Goal: Information Seeking & Learning: Learn about a topic

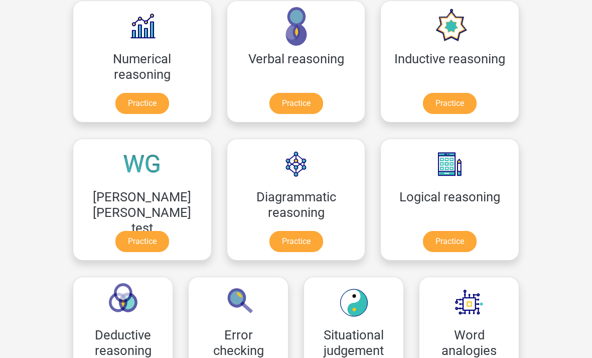
scroll to position [163, 0]
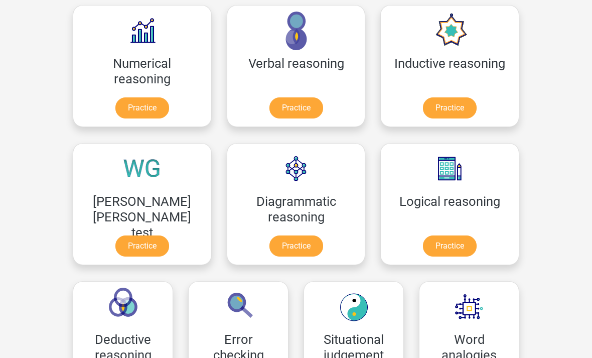
click at [423, 244] on link "Practice" at bounding box center [450, 245] width 54 height 21
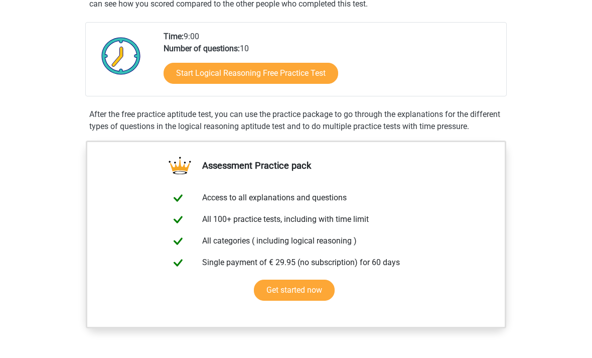
click at [177, 67] on link "Start Logical Reasoning Free Practice Test" at bounding box center [251, 73] width 175 height 21
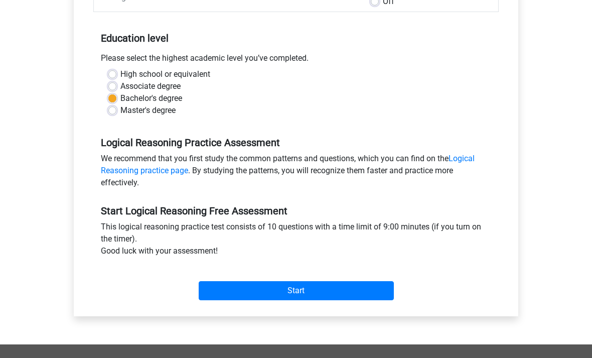
scroll to position [187, 0]
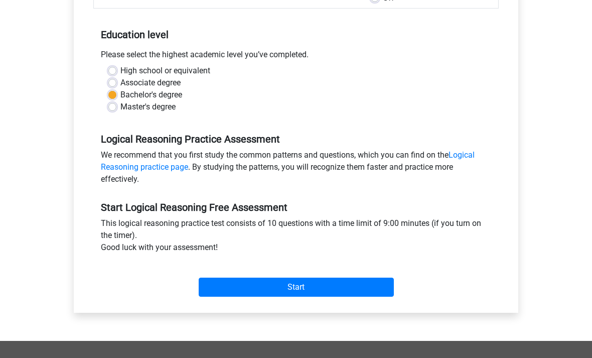
click at [217, 285] on input "Start" at bounding box center [296, 287] width 195 height 19
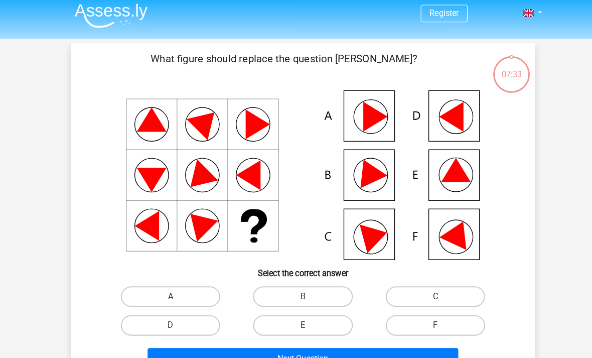
scroll to position [5, 0]
click at [322, 314] on label "E" at bounding box center [295, 317] width 97 height 20
click at [303, 317] on input "E" at bounding box center [299, 320] width 7 height 7
radio input "true"
click at [341, 357] on button "Next Question" at bounding box center [297, 349] width 304 height 21
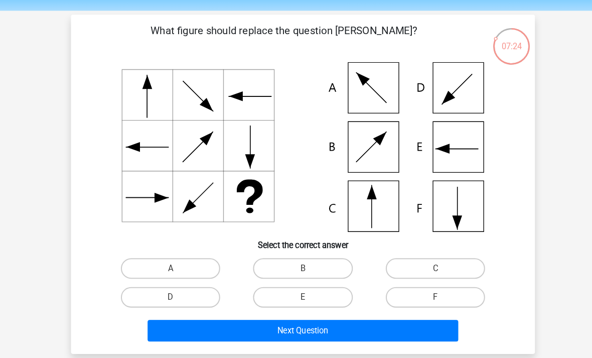
scroll to position [32, 0]
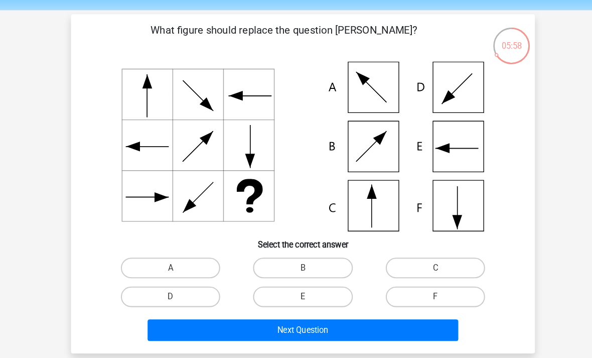
click at [369, 208] on icon at bounding box center [296, 143] width 405 height 166
click at [428, 253] on label "C" at bounding box center [425, 261] width 97 height 20
click at [428, 262] on input "C" at bounding box center [428, 265] width 7 height 7
radio input "true"
click at [380, 329] on button "Next Question" at bounding box center [297, 322] width 304 height 21
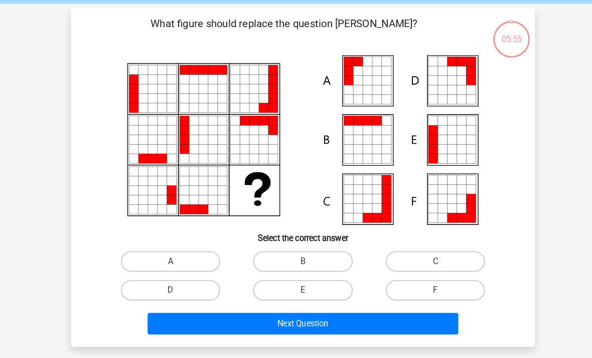
scroll to position [46, 0]
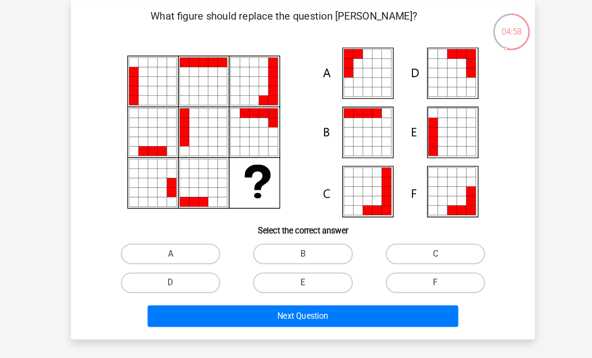
click at [335, 276] on label "E" at bounding box center [295, 276] width 97 height 20
click at [303, 276] on input "E" at bounding box center [299, 279] width 7 height 7
radio input "true"
click at [197, 242] on label "A" at bounding box center [166, 247] width 97 height 20
click at [174, 247] on input "A" at bounding box center [170, 250] width 7 height 7
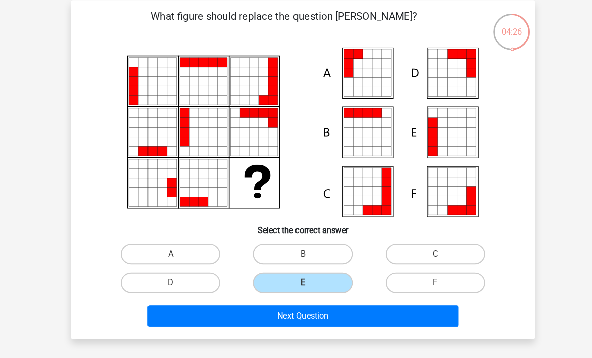
radio input "true"
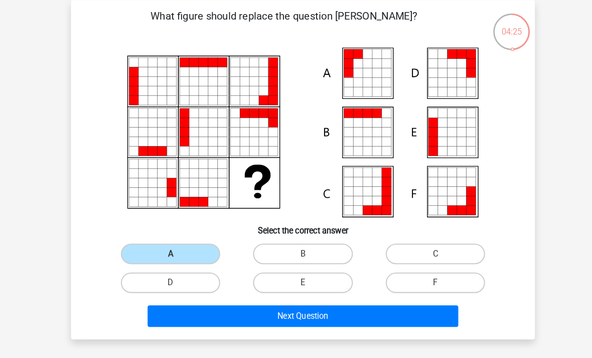
click at [260, 308] on button "Next Question" at bounding box center [297, 308] width 304 height 21
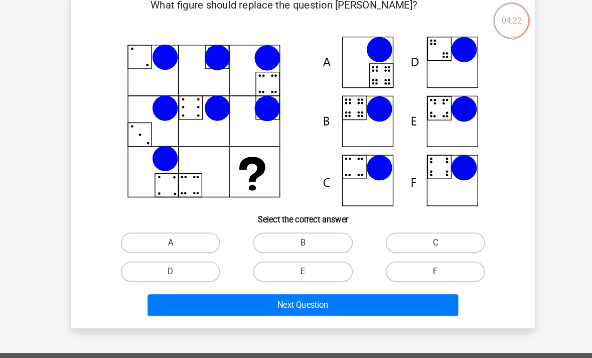
scroll to position [57, 0]
click at [321, 263] on label "E" at bounding box center [295, 265] width 97 height 20
click at [303, 265] on input "E" at bounding box center [299, 268] width 7 height 7
radio input "true"
click at [339, 298] on button "Next Question" at bounding box center [297, 297] width 304 height 21
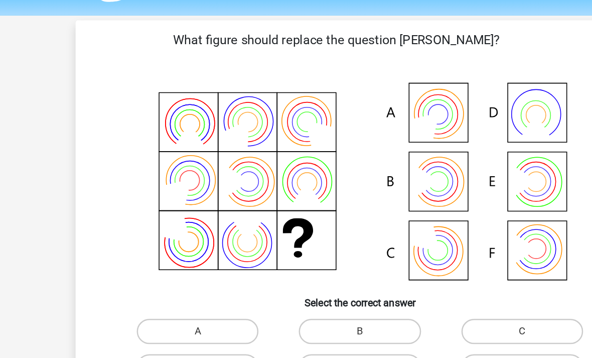
scroll to position [30, 0]
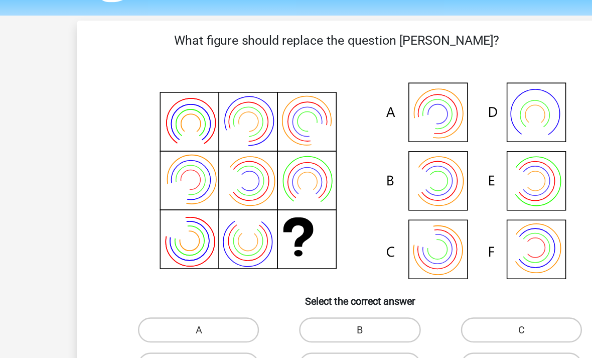
click at [174, 262] on label "A" at bounding box center [166, 264] width 97 height 20
click at [174, 264] on input "A" at bounding box center [170, 267] width 7 height 7
radio input "true"
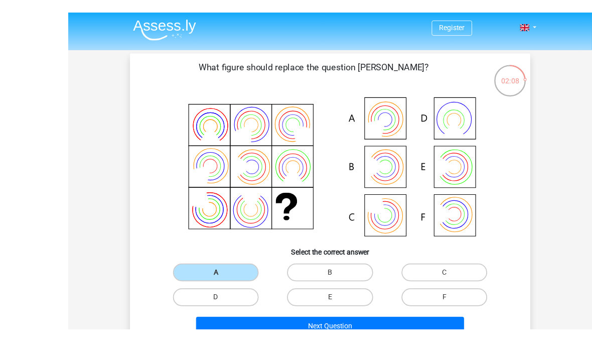
scroll to position [25, 0]
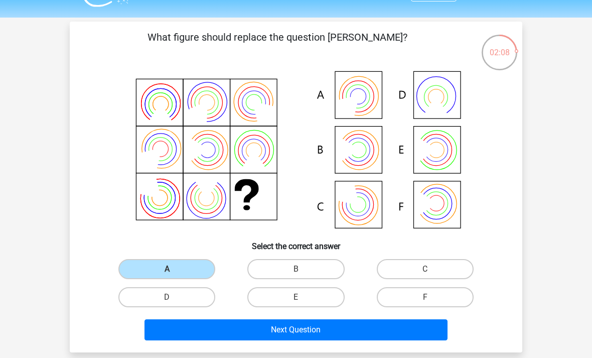
click at [386, 329] on button "Next Question" at bounding box center [297, 329] width 304 height 21
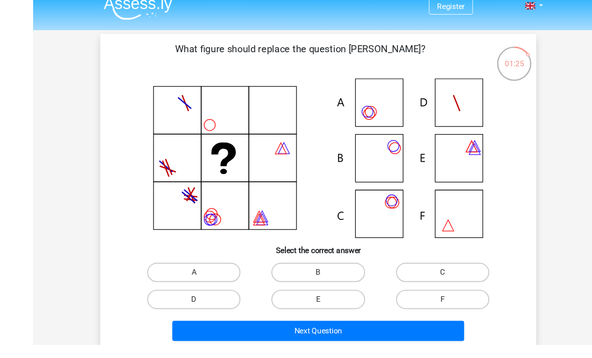
scroll to position [20, 0]
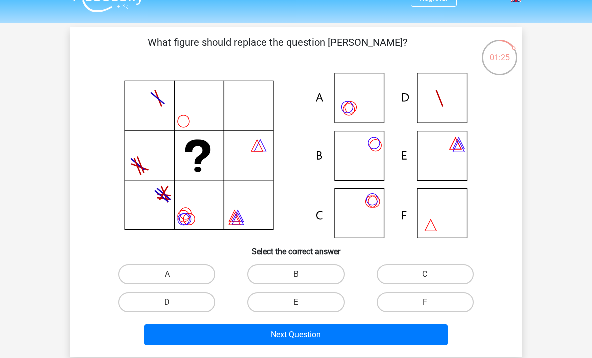
click at [189, 270] on label "A" at bounding box center [166, 274] width 97 height 20
click at [174, 274] on input "A" at bounding box center [170, 277] width 7 height 7
radio input "true"
click at [296, 335] on button "Next Question" at bounding box center [297, 334] width 304 height 21
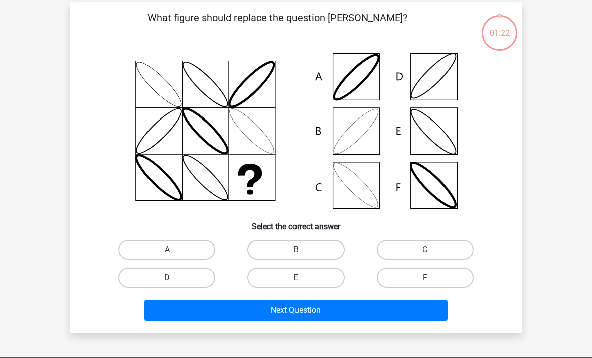
scroll to position [46, 0]
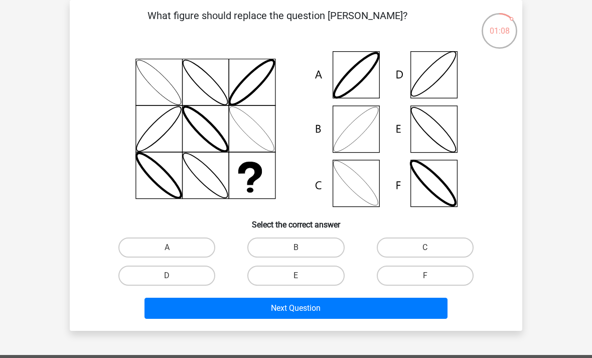
click at [313, 248] on label "B" at bounding box center [295, 247] width 97 height 20
click at [303, 248] on input "B" at bounding box center [299, 250] width 7 height 7
radio input "true"
click at [298, 304] on button "Next Question" at bounding box center [297, 308] width 304 height 21
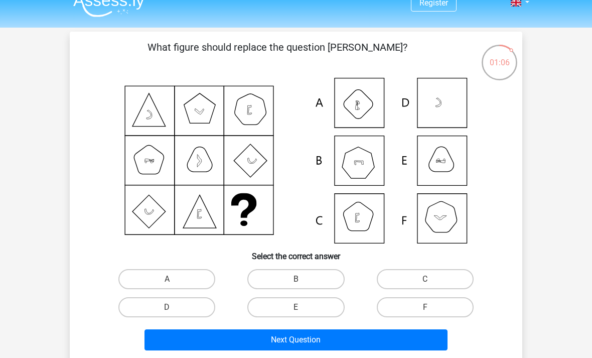
scroll to position [18, 0]
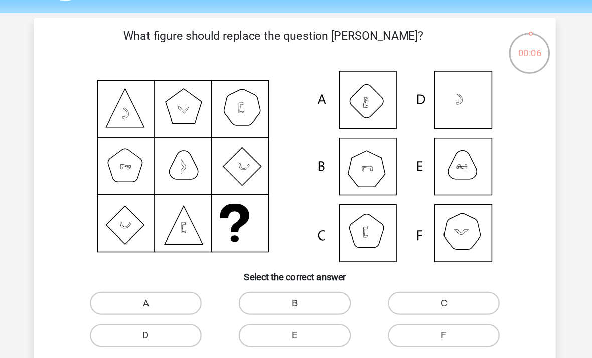
click at [277, 266] on label "B" at bounding box center [295, 276] width 97 height 20
click at [296, 276] on input "B" at bounding box center [299, 279] width 7 height 7
radio input "true"
click at [275, 326] on button "Next Question" at bounding box center [297, 336] width 304 height 21
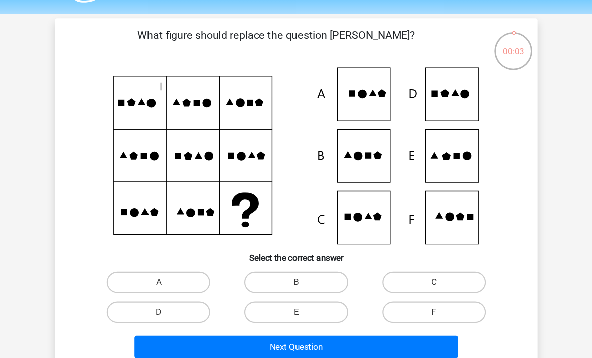
scroll to position [30, 0]
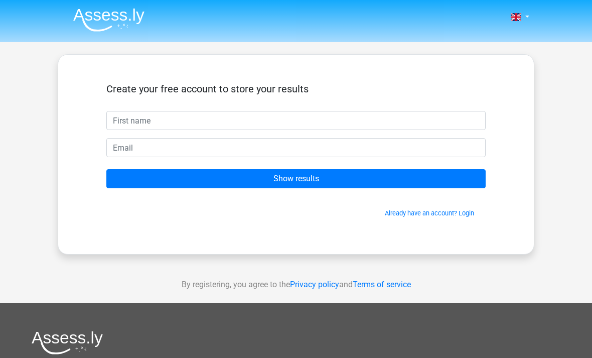
scroll to position [34, 0]
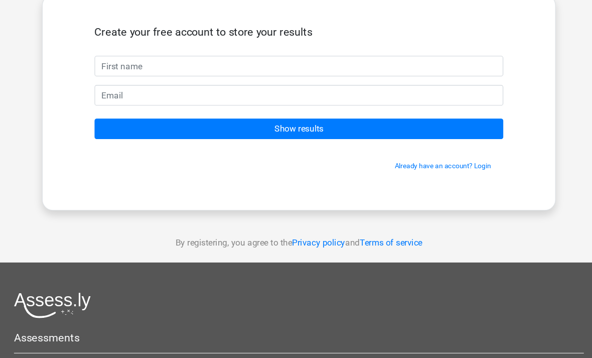
click at [371, 136] on input "Show results" at bounding box center [295, 145] width 379 height 19
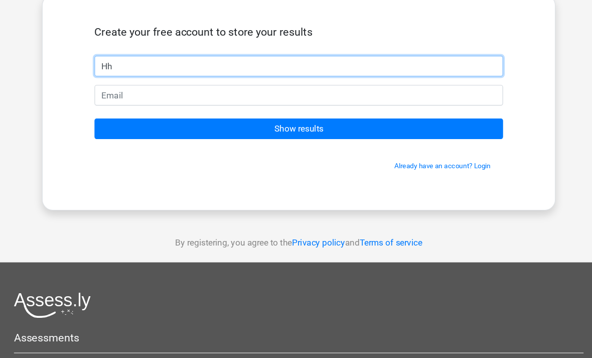
type input "H"
type input "Kkkkk"
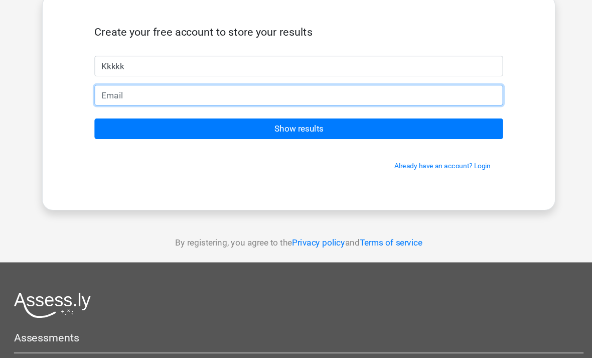
click at [107, 104] on input "email" at bounding box center [295, 113] width 379 height 19
type input "[EMAIL_ADDRESS][DOMAIN_NAME]"
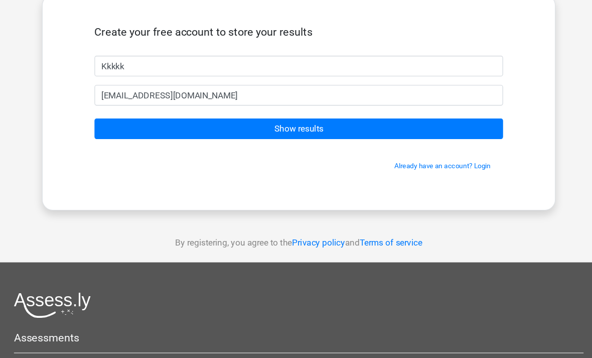
click at [348, 136] on input "Show results" at bounding box center [295, 145] width 379 height 19
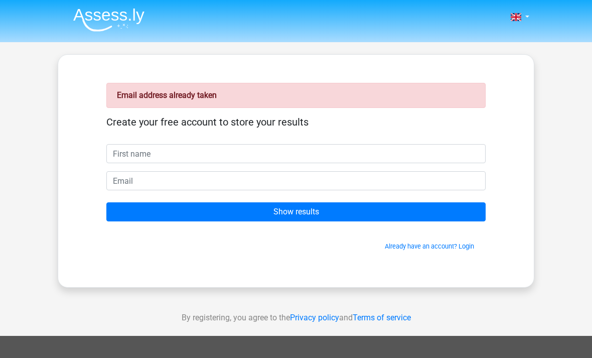
click at [396, 257] on div "Email address already taken Create your free account to store your results Show…" at bounding box center [296, 171] width 428 height 184
click at [406, 242] on link "Already have an account? Login" at bounding box center [429, 246] width 89 height 8
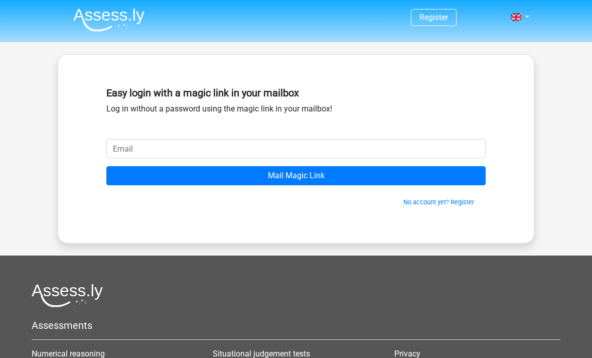
click at [360, 140] on input "email" at bounding box center [295, 148] width 379 height 19
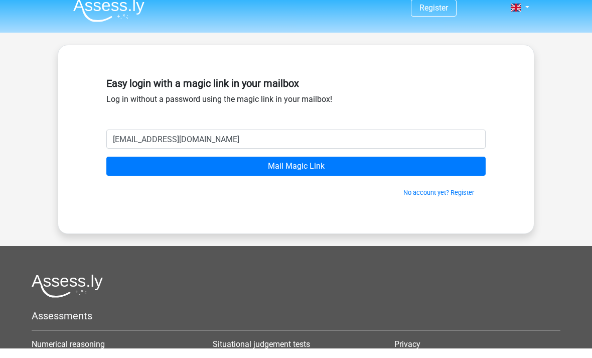
scroll to position [10, 0]
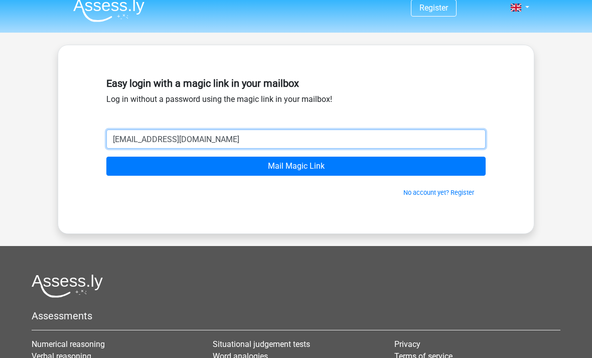
type input "fanun5599@gmail.com"
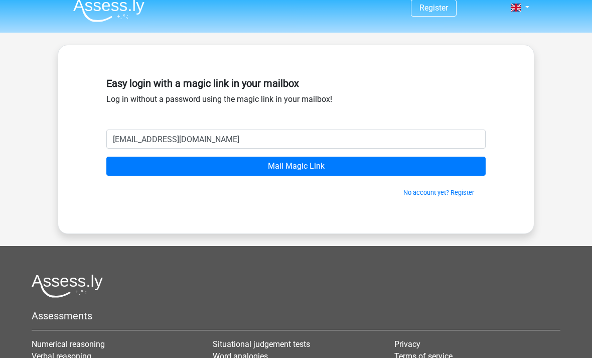
click at [397, 165] on input "Mail Magic Link" at bounding box center [295, 166] width 379 height 19
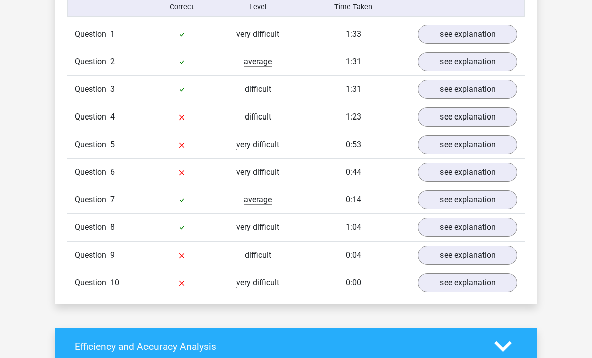
scroll to position [810, 0]
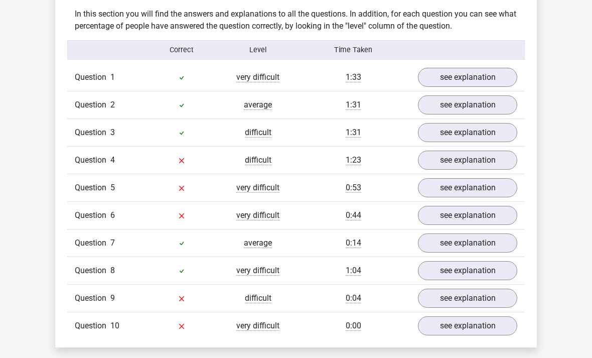
click at [501, 159] on link "see explanation" at bounding box center [467, 160] width 99 height 19
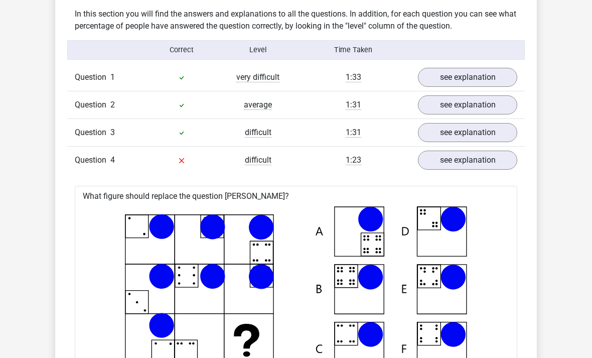
click at [505, 79] on link "see explanation" at bounding box center [467, 77] width 99 height 19
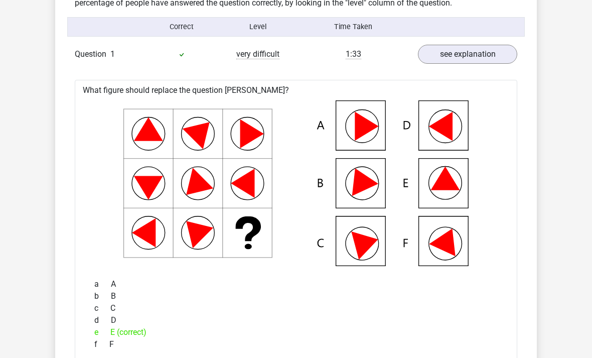
scroll to position [832, 0]
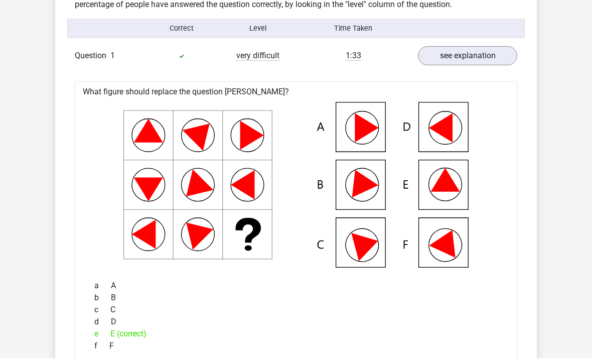
click at [510, 58] on link "see explanation" at bounding box center [467, 55] width 99 height 19
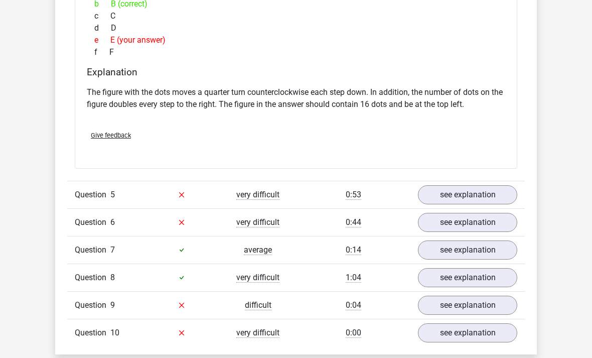
scroll to position [1208, 0]
click at [492, 199] on link "see explanation" at bounding box center [467, 195] width 99 height 19
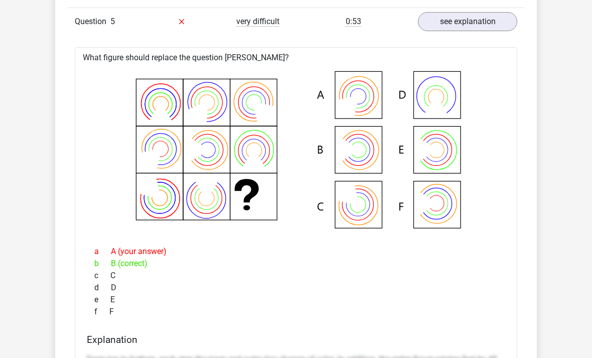
scroll to position [1372, 0]
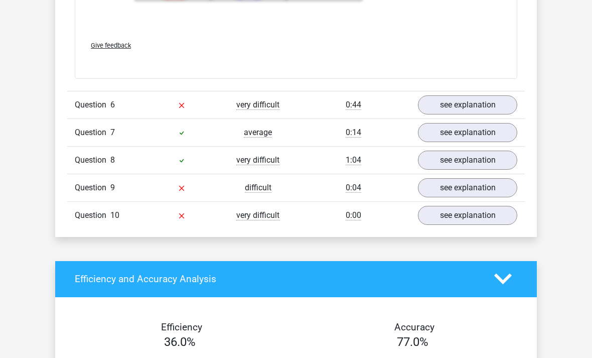
click at [498, 108] on link "see explanation" at bounding box center [467, 104] width 99 height 19
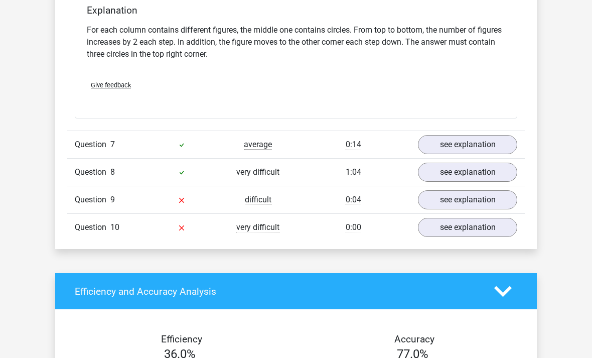
scroll to position [2406, 0]
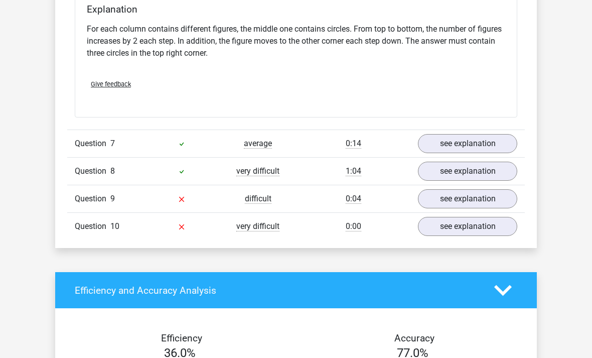
click at [436, 192] on link "see explanation" at bounding box center [467, 198] width 99 height 19
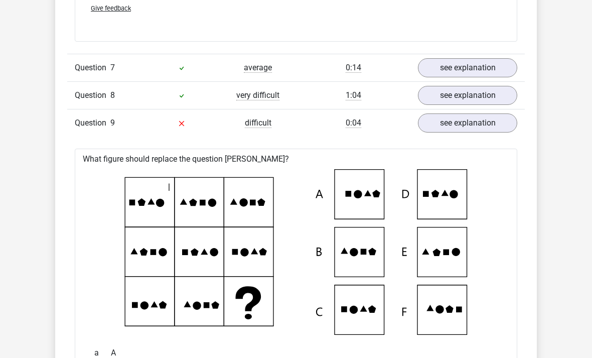
click at [438, 125] on link "see explanation" at bounding box center [467, 123] width 99 height 19
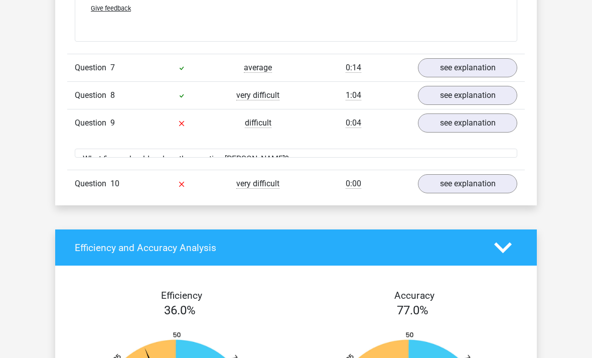
scroll to position [2481, 0]
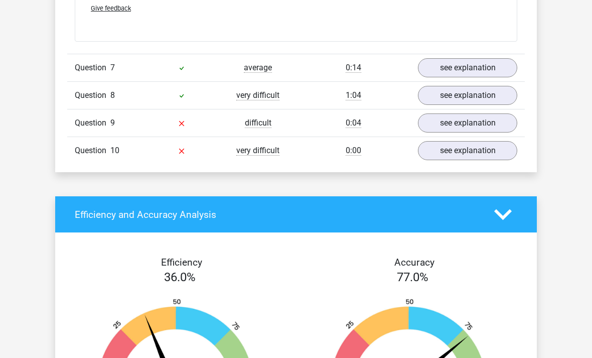
click at [443, 126] on link "see explanation" at bounding box center [467, 122] width 99 height 19
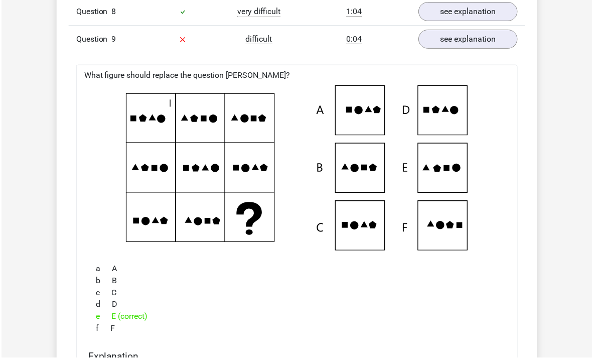
scroll to position [2561, 0]
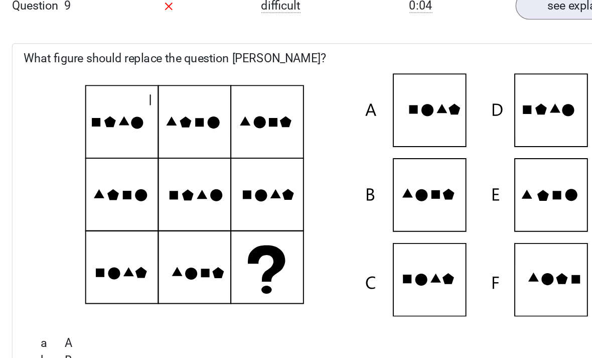
click at [91, 179] on icon at bounding box center [296, 172] width 411 height 166
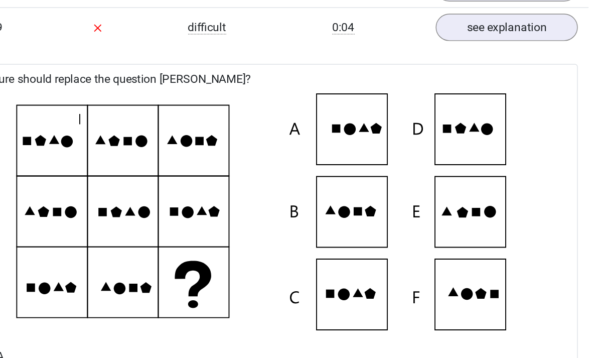
scroll to position [2583, 0]
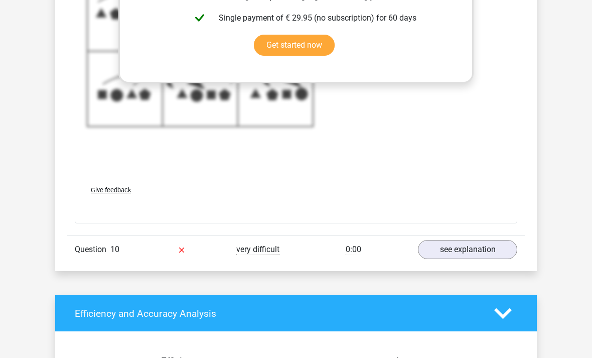
click at [489, 244] on link "see explanation" at bounding box center [467, 249] width 99 height 19
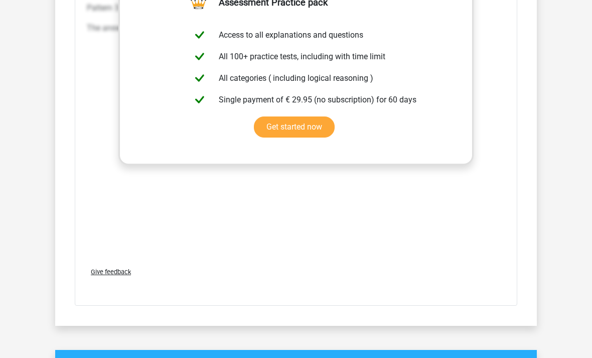
scroll to position [3676, 0]
